Goal: Information Seeking & Learning: Learn about a topic

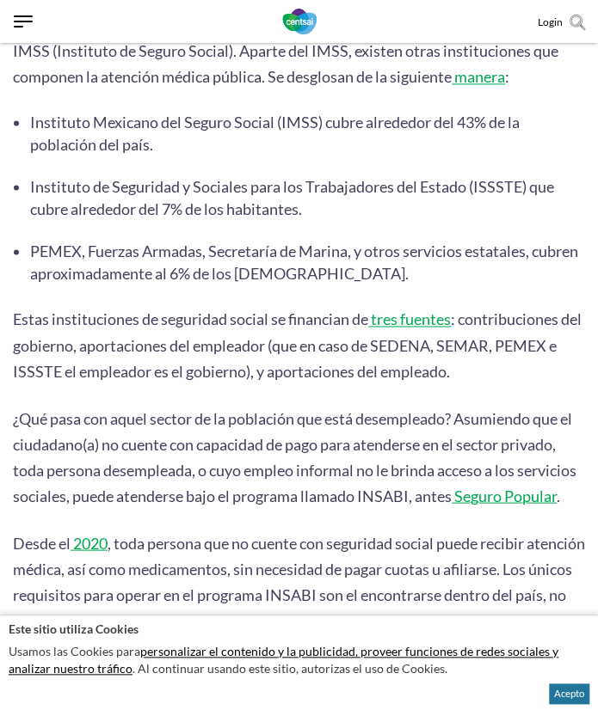
scroll to position [602, 0]
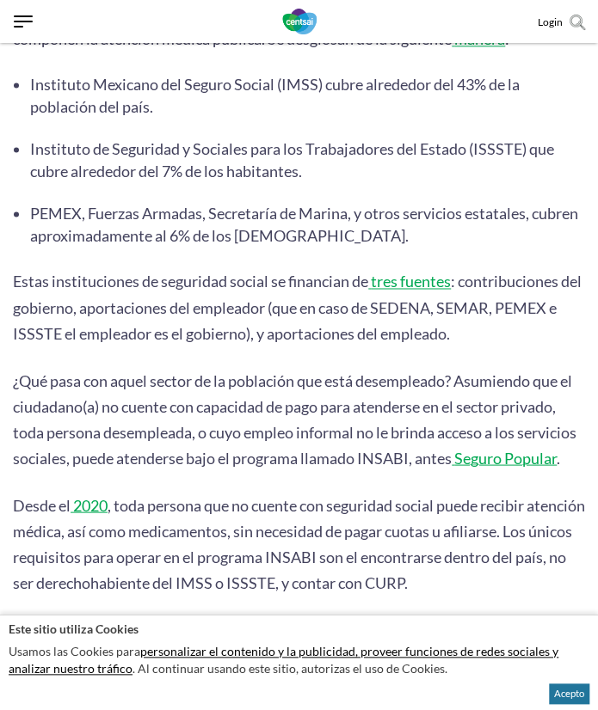
drag, startPoint x: 464, startPoint y: 376, endPoint x: 569, endPoint y: 462, distance: 135.7
click at [569, 462] on p "¿Qué pasa con aquel sector de la población que está desempleado? Asumiendo que …" at bounding box center [299, 418] width 572 height 103
copy p "Asumiendo que el ciudadano(a) no cuente con capacidad de pago para atenderse en…"
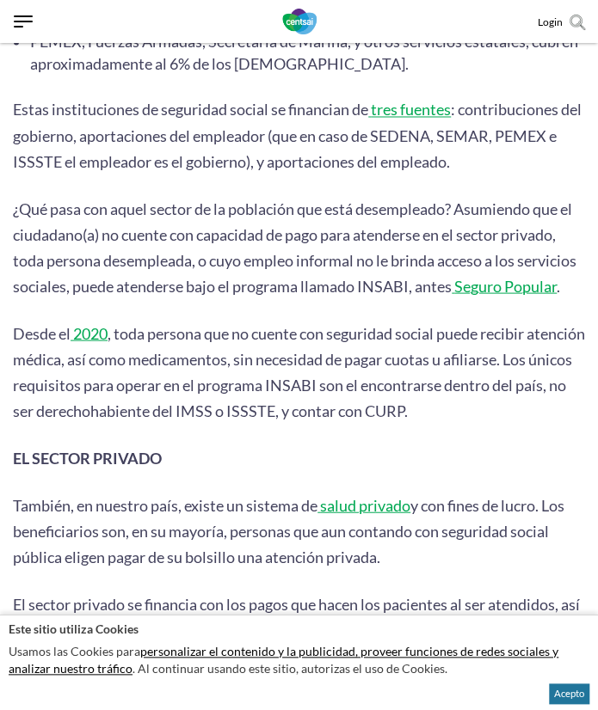
scroll to position [860, 0]
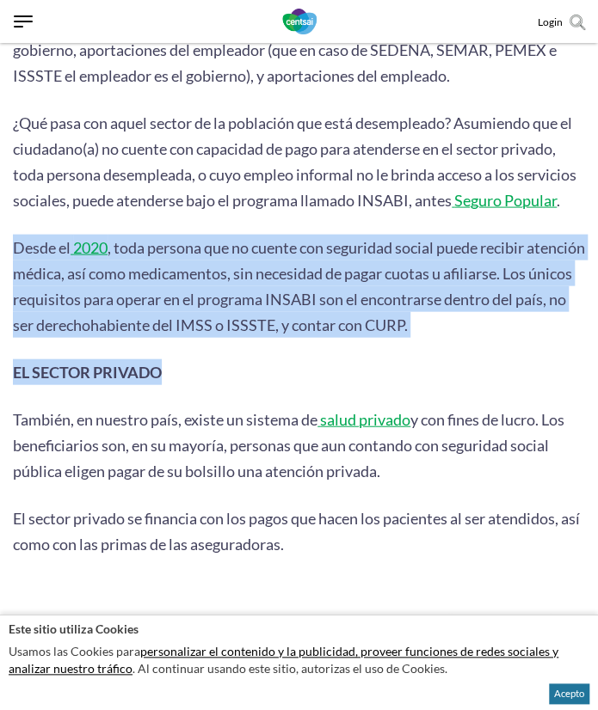
drag, startPoint x: 36, startPoint y: 247, endPoint x: 519, endPoint y: 343, distance: 492.8
drag, startPoint x: 519, startPoint y: 343, endPoint x: 512, endPoint y: 336, distance: 10.4
click at [512, 336] on p "Desde el 2020 , toda persona que no cuente con seguridad social puede recibir a…" at bounding box center [299, 285] width 572 height 103
click at [508, 333] on p "Desde el 2020 , toda persona que no cuente con seguridad social puede recibir a…" at bounding box center [299, 285] width 572 height 103
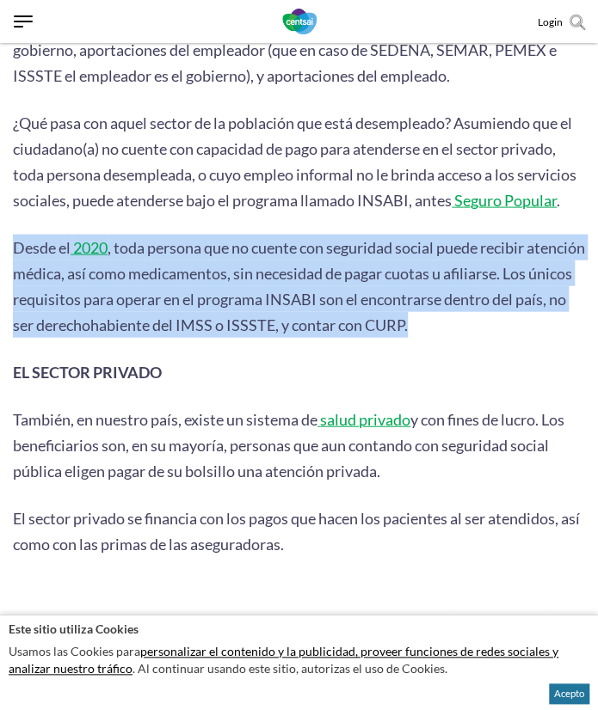
drag, startPoint x: 500, startPoint y: 328, endPoint x: 17, endPoint y: 237, distance: 490.8
click at [17, 237] on p "Desde el 2020 , toda persona que no cuente con seguridad social puede recibir a…" at bounding box center [299, 285] width 572 height 103
copy p "Desde el 2020 , toda persona que no cuente con seguridad social puede recibir a…"
